Goal: Information Seeking & Learning: Learn about a topic

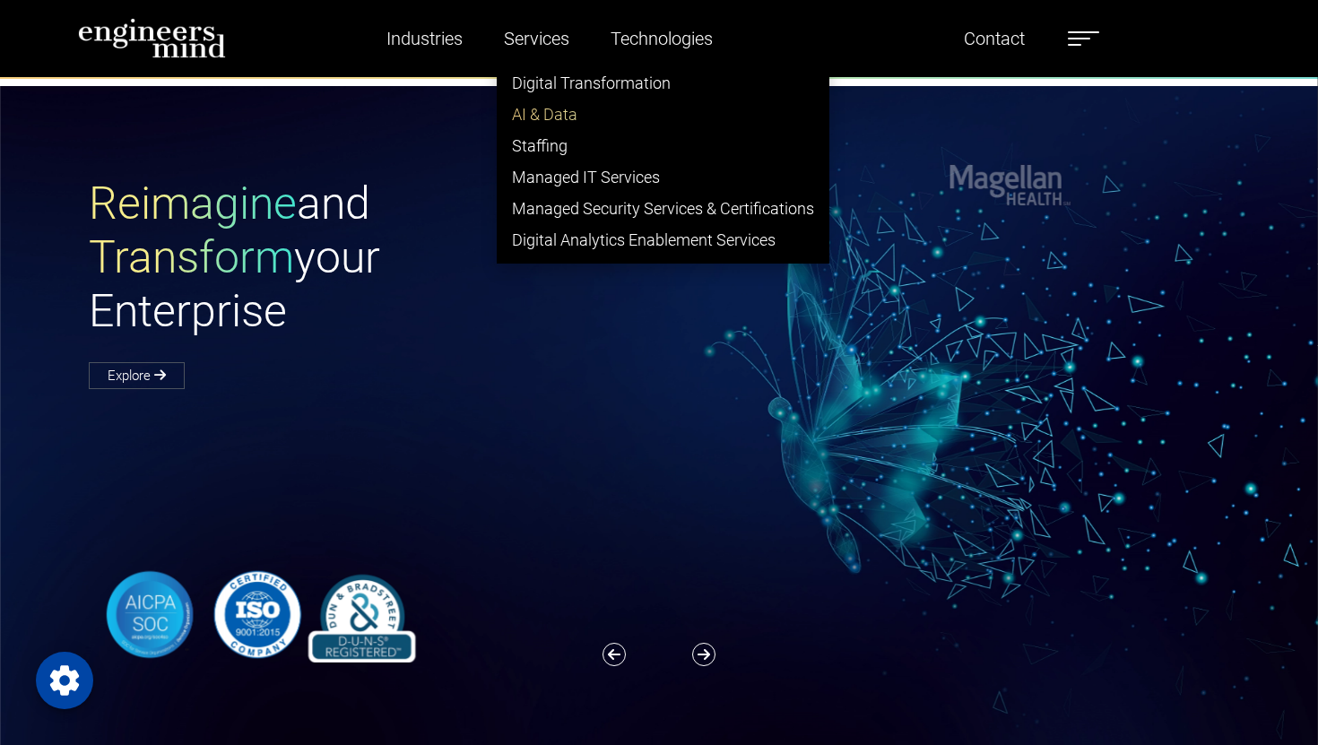
click at [550, 115] on link "AI & Data" at bounding box center [663, 114] width 331 height 31
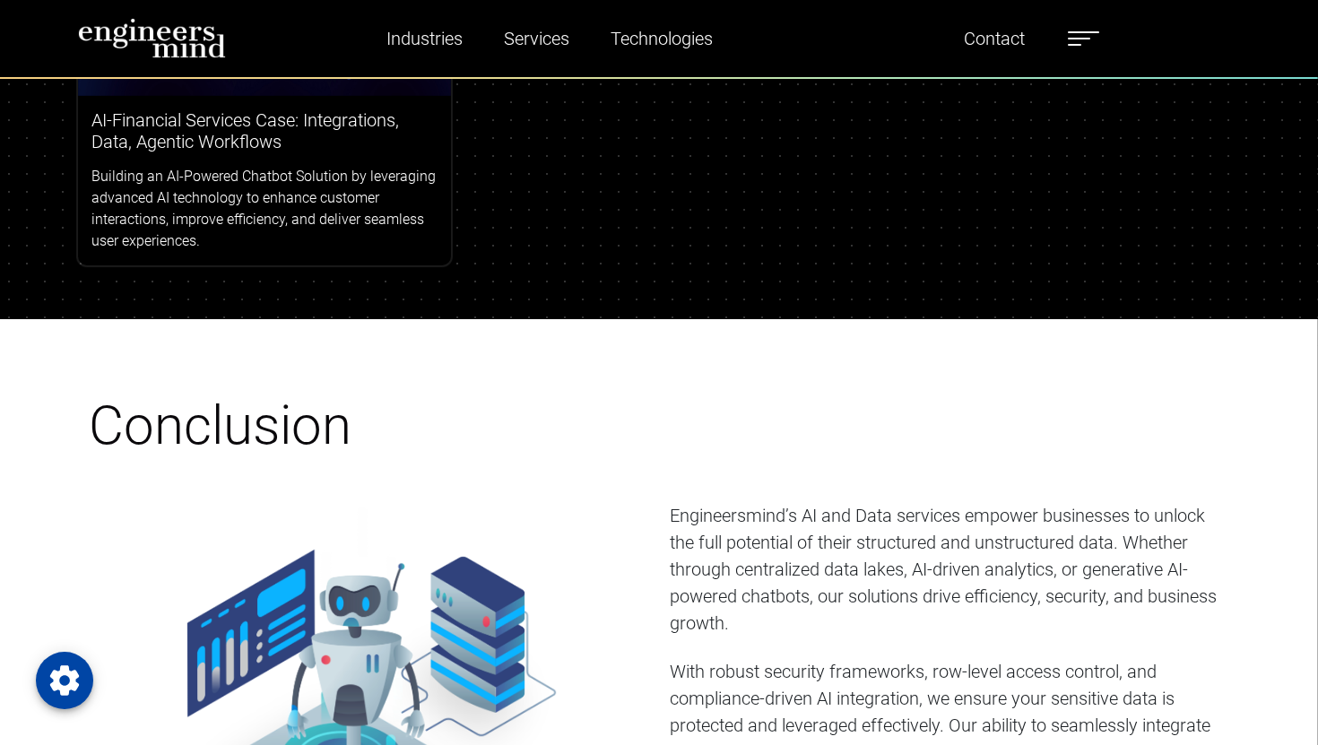
scroll to position [6413, 0]
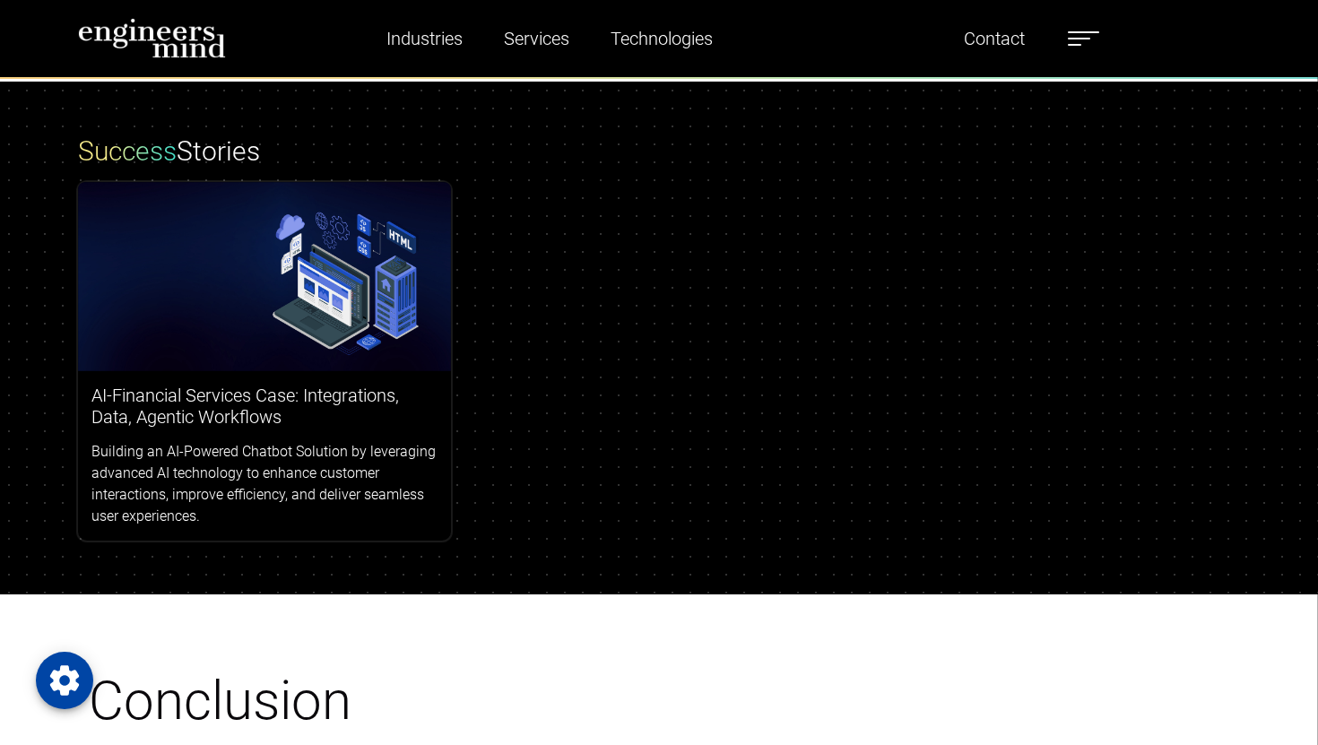
click at [371, 371] on div "AI-Financial Services Case: Integrations, Data, Agentic Workflows Building an A…" at bounding box center [264, 455] width 373 height 169
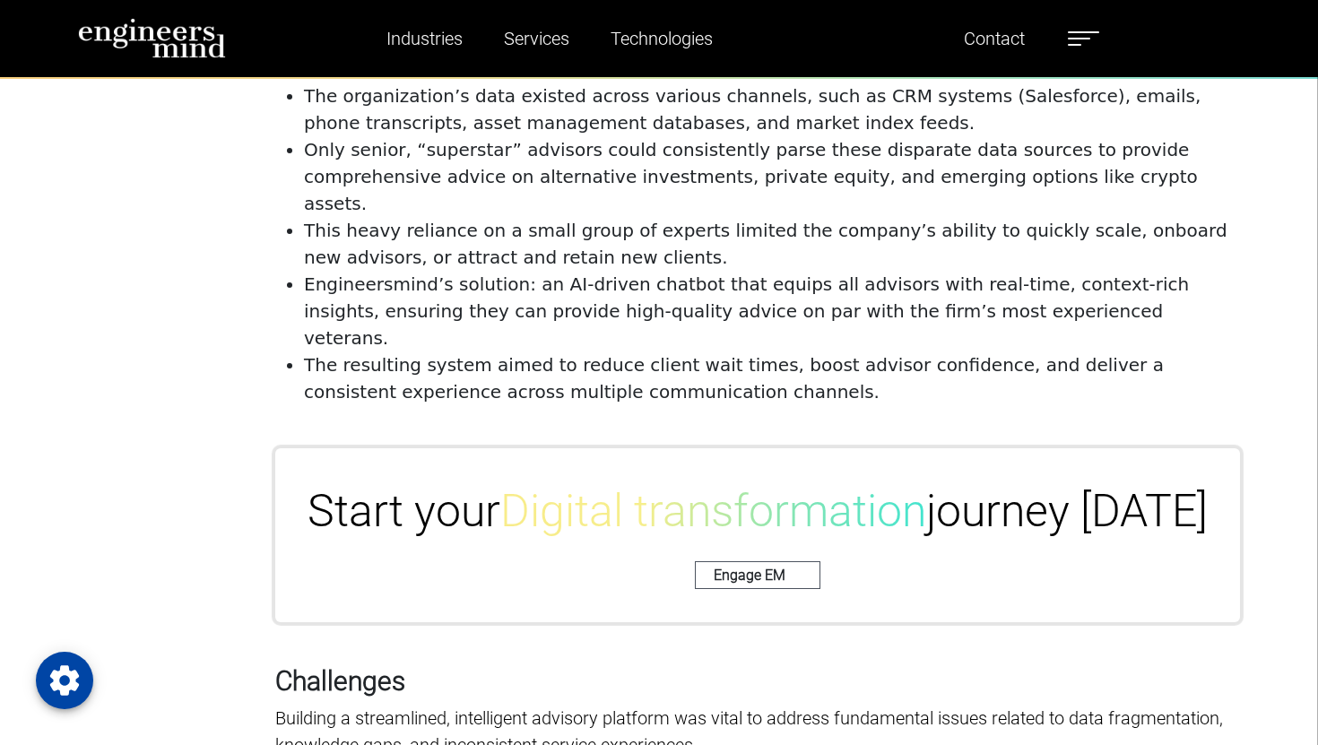
scroll to position [1284, 0]
